Goal: Task Accomplishment & Management: Manage account settings

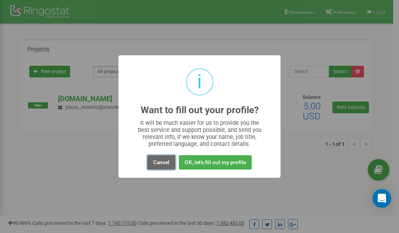
click at [163, 160] on button "Cancel" at bounding box center [161, 162] width 28 height 14
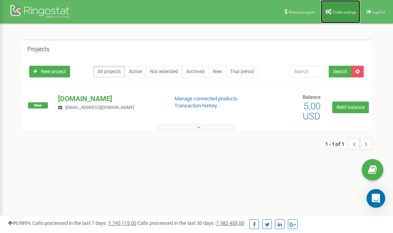
click at [336, 11] on span "Profile settings" at bounding box center [345, 12] width 24 height 4
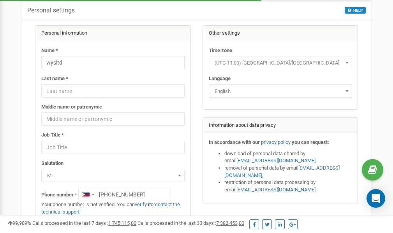
scroll to position [39, 0]
click at [146, 204] on link "verify it" at bounding box center [143, 205] width 16 height 6
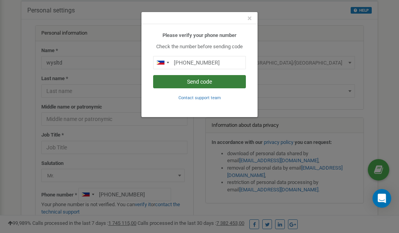
click at [213, 83] on button "Send code" at bounding box center [199, 81] width 93 height 13
